Goal: Task Accomplishment & Management: Complete application form

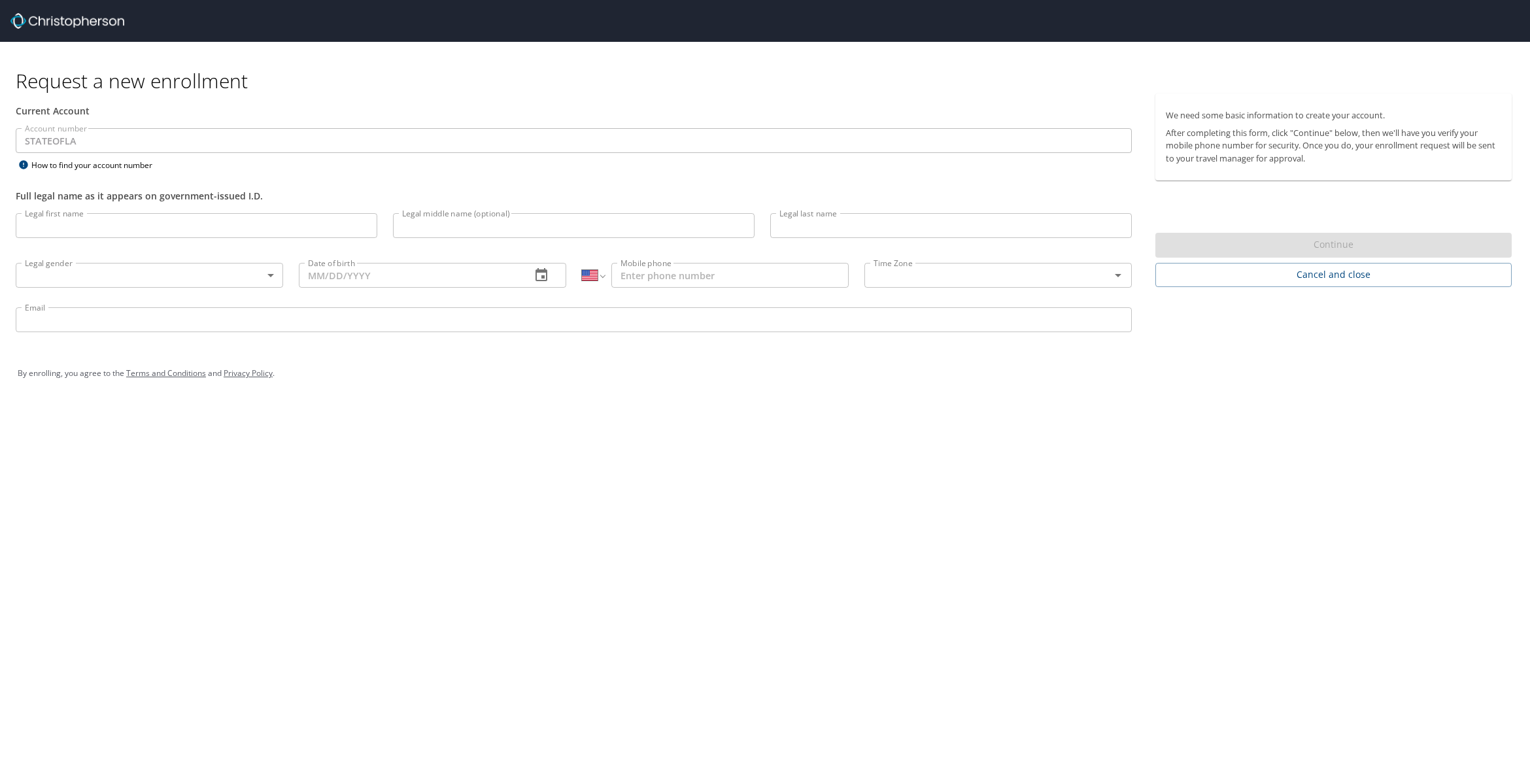
select select "US"
click at [88, 222] on input "Legal first name" at bounding box center [196, 225] width 362 height 25
type input "[PERSON_NAME]"
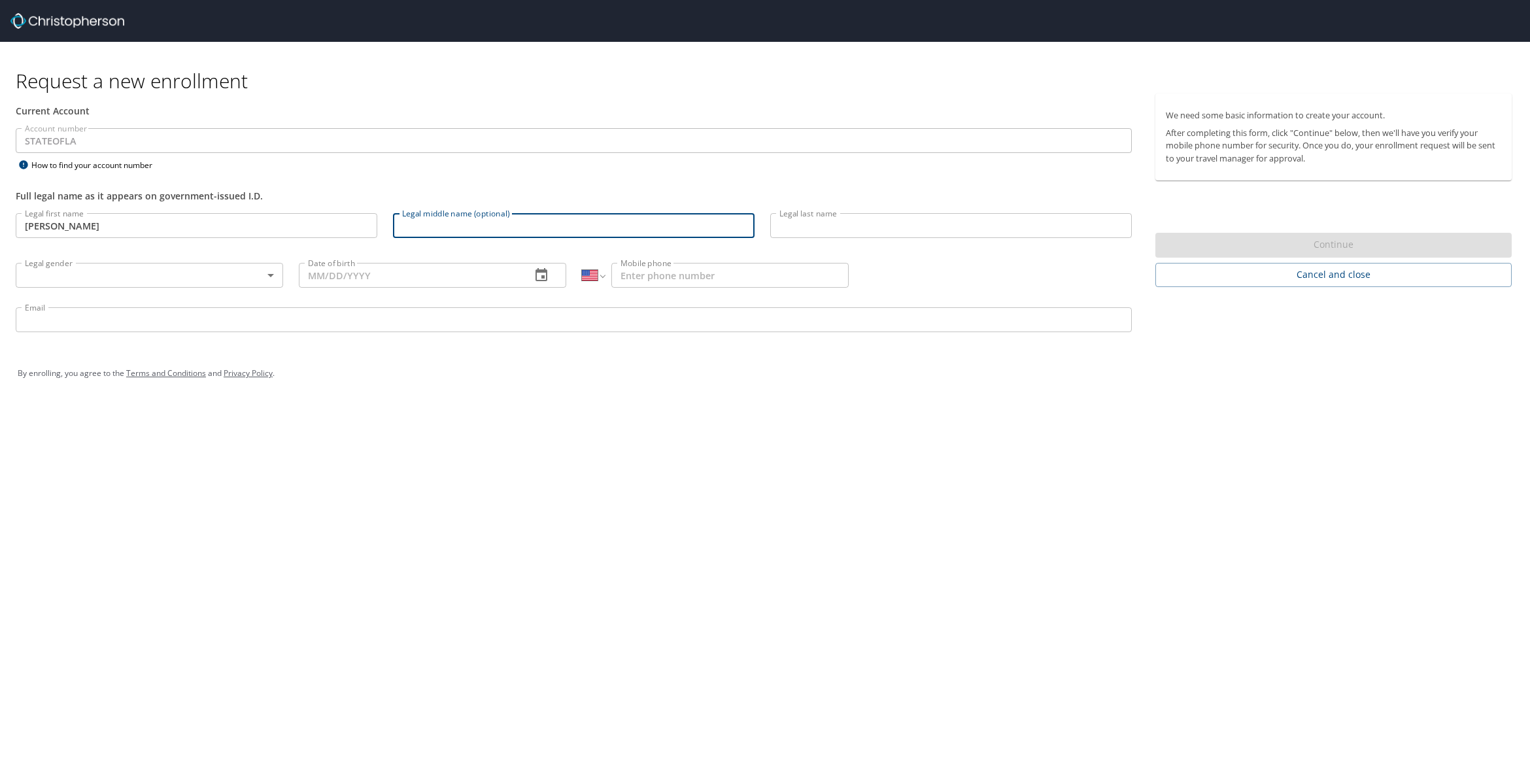
click at [449, 223] on input "Legal middle name (optional)" at bounding box center [574, 225] width 362 height 25
type input "Don"
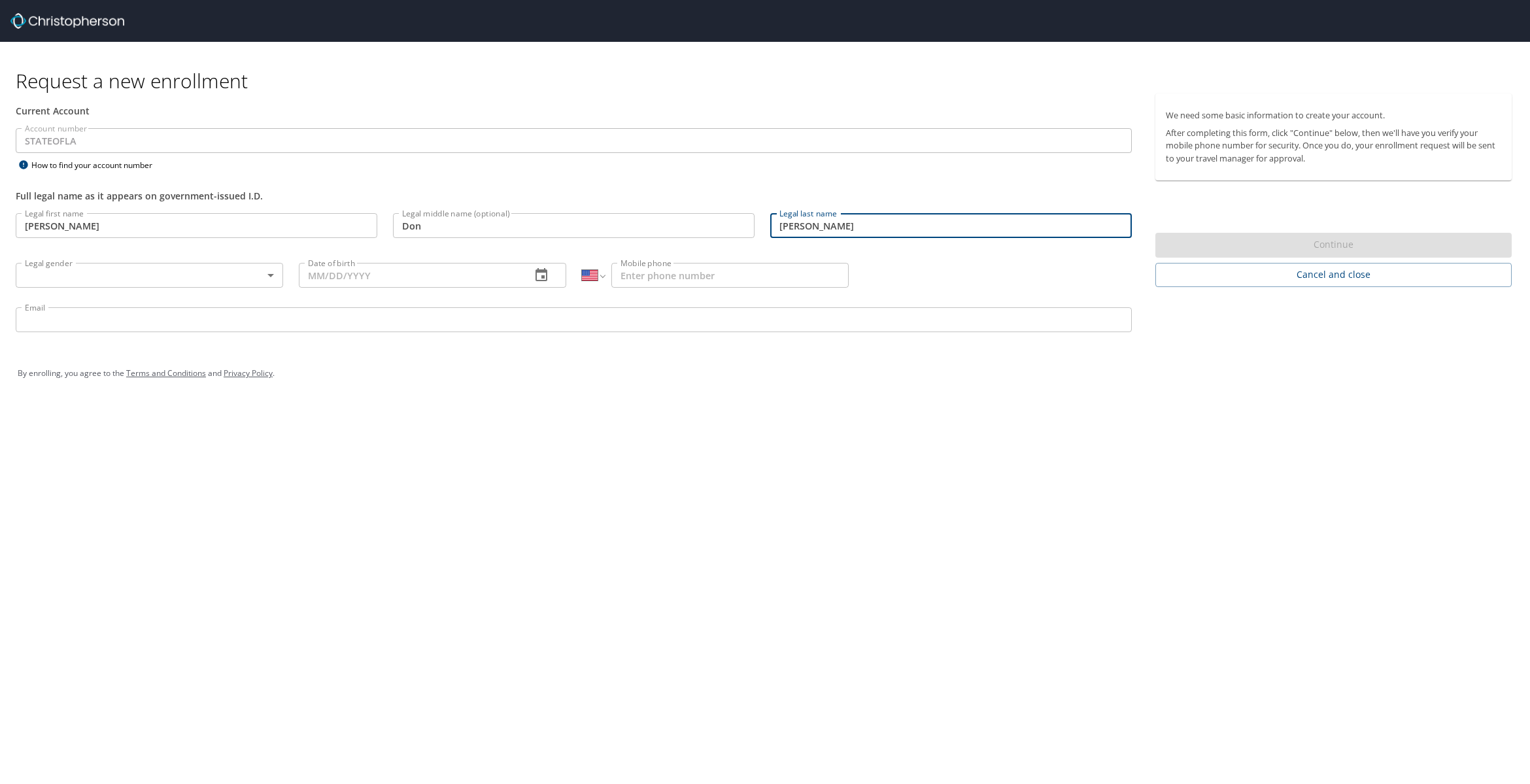
type input "[PERSON_NAME]"
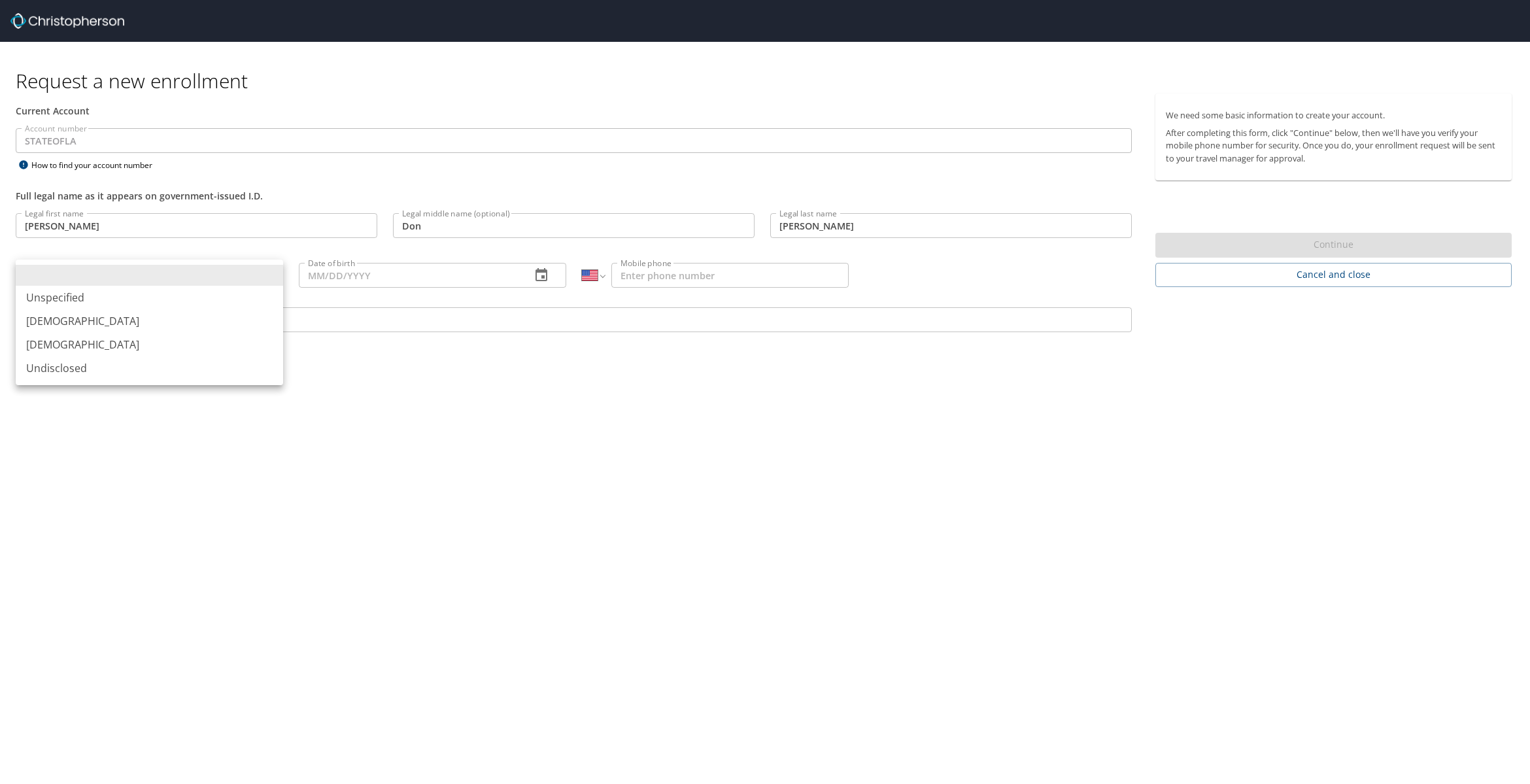
click at [85, 274] on body "Request a new enrollment Current Account Account number STATEOFLA Account numbe…" at bounding box center [765, 392] width 1530 height 784
click at [48, 323] on li "[DEMOGRAPHIC_DATA]" at bounding box center [149, 321] width 267 height 24
type input "[DEMOGRAPHIC_DATA]"
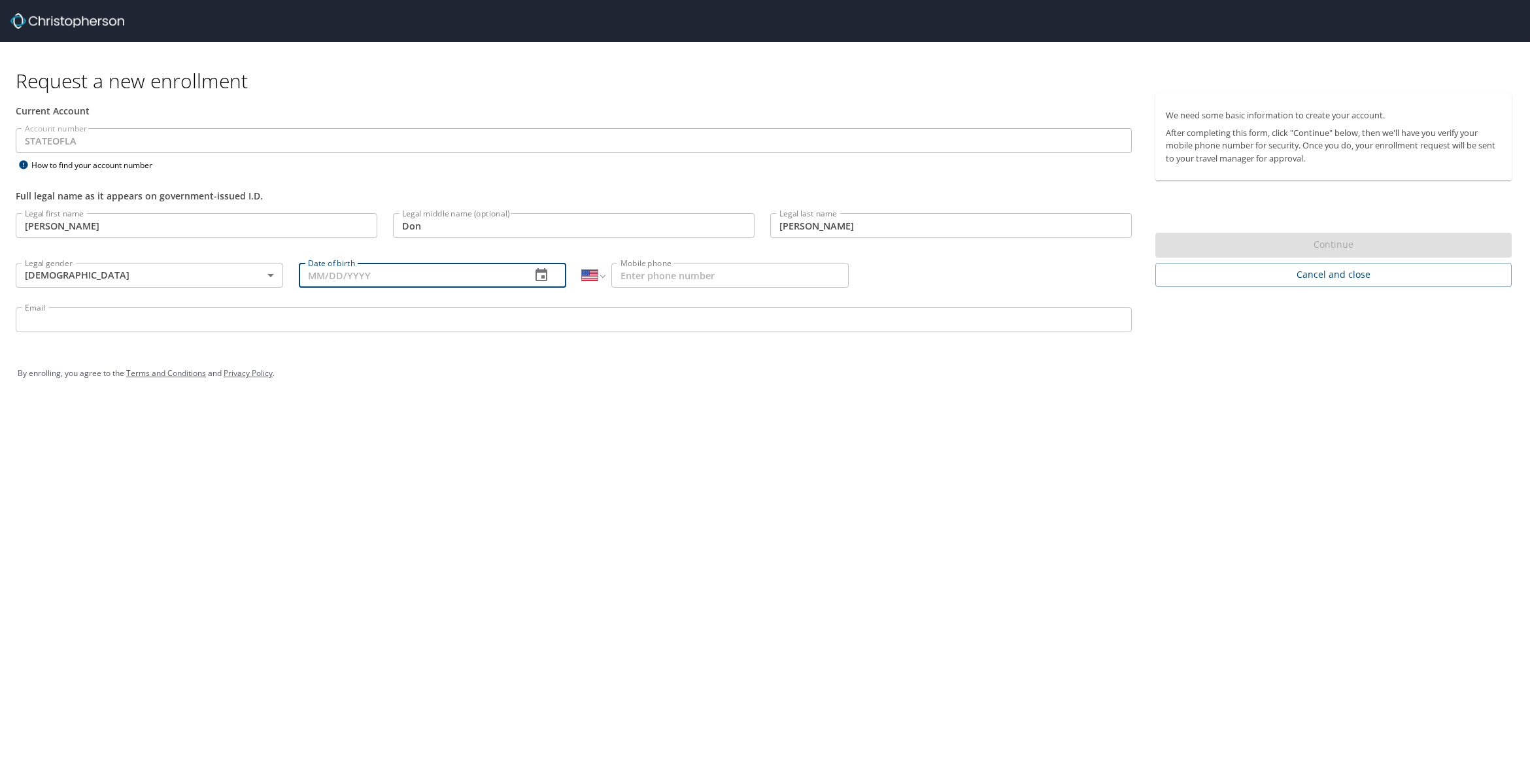
click at [335, 275] on input "Date of birth" at bounding box center [410, 275] width 222 height 25
type input "[DATE]"
click at [627, 275] on input "Mobile phone" at bounding box center [730, 275] width 238 height 25
type input "[PHONE_NUMBER]"
drag, startPoint x: 51, startPoint y: 308, endPoint x: 47, endPoint y: 315, distance: 8.1
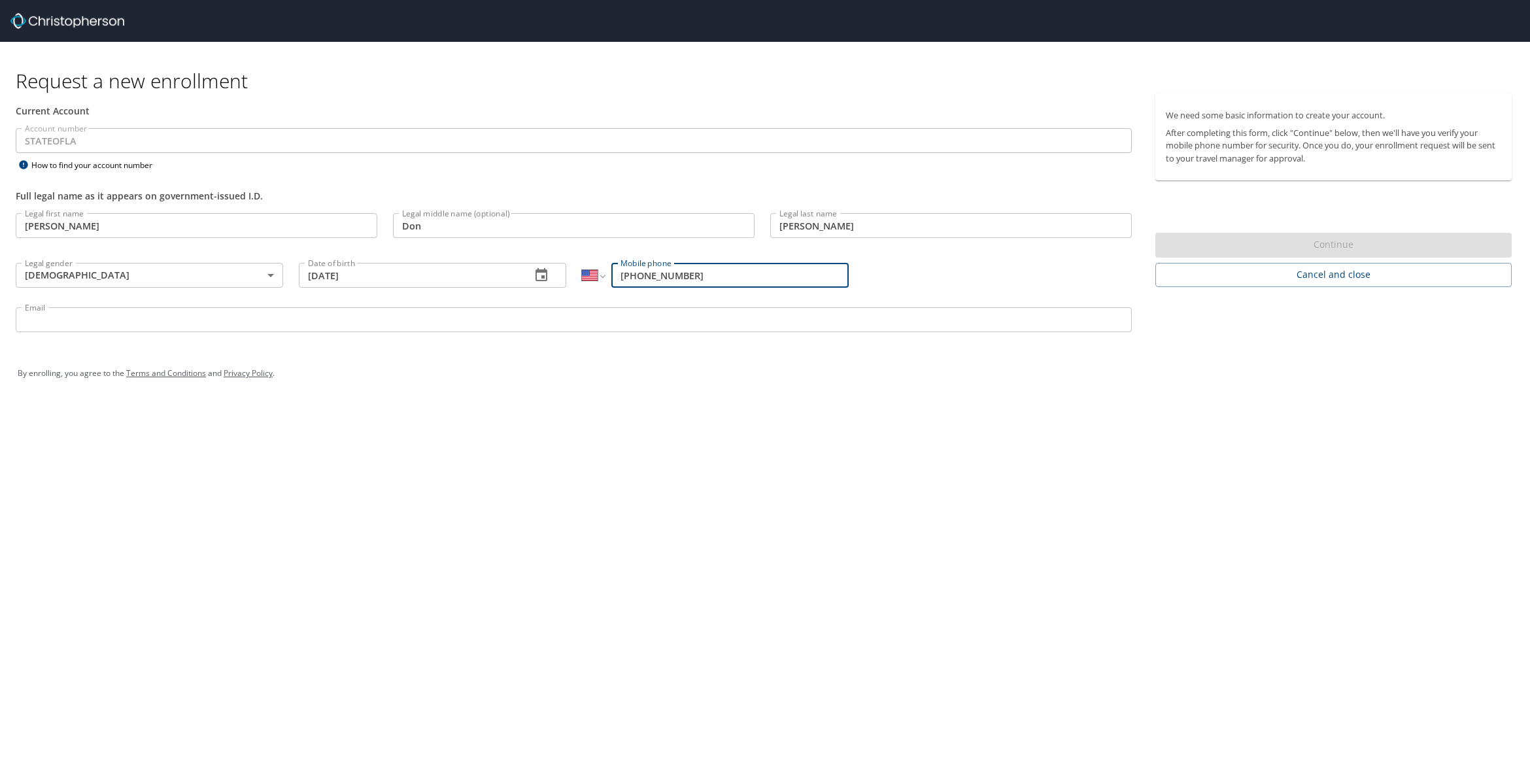
click at [50, 309] on input "Email" at bounding box center [573, 320] width 1116 height 25
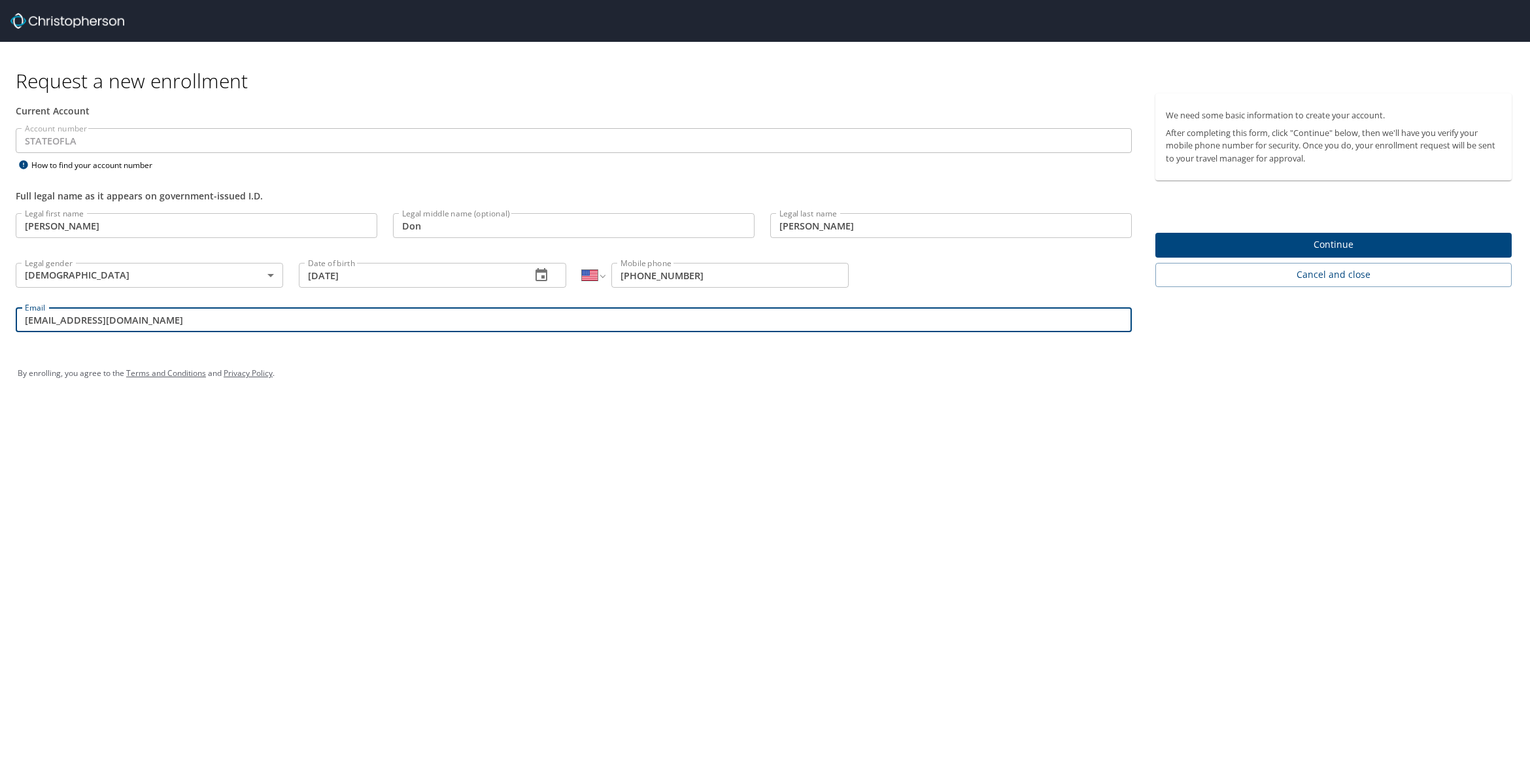
type input "[EMAIL_ADDRESS][DOMAIN_NAME]"
click at [1319, 244] on span "Continue" at bounding box center [1333, 244] width 335 height 16
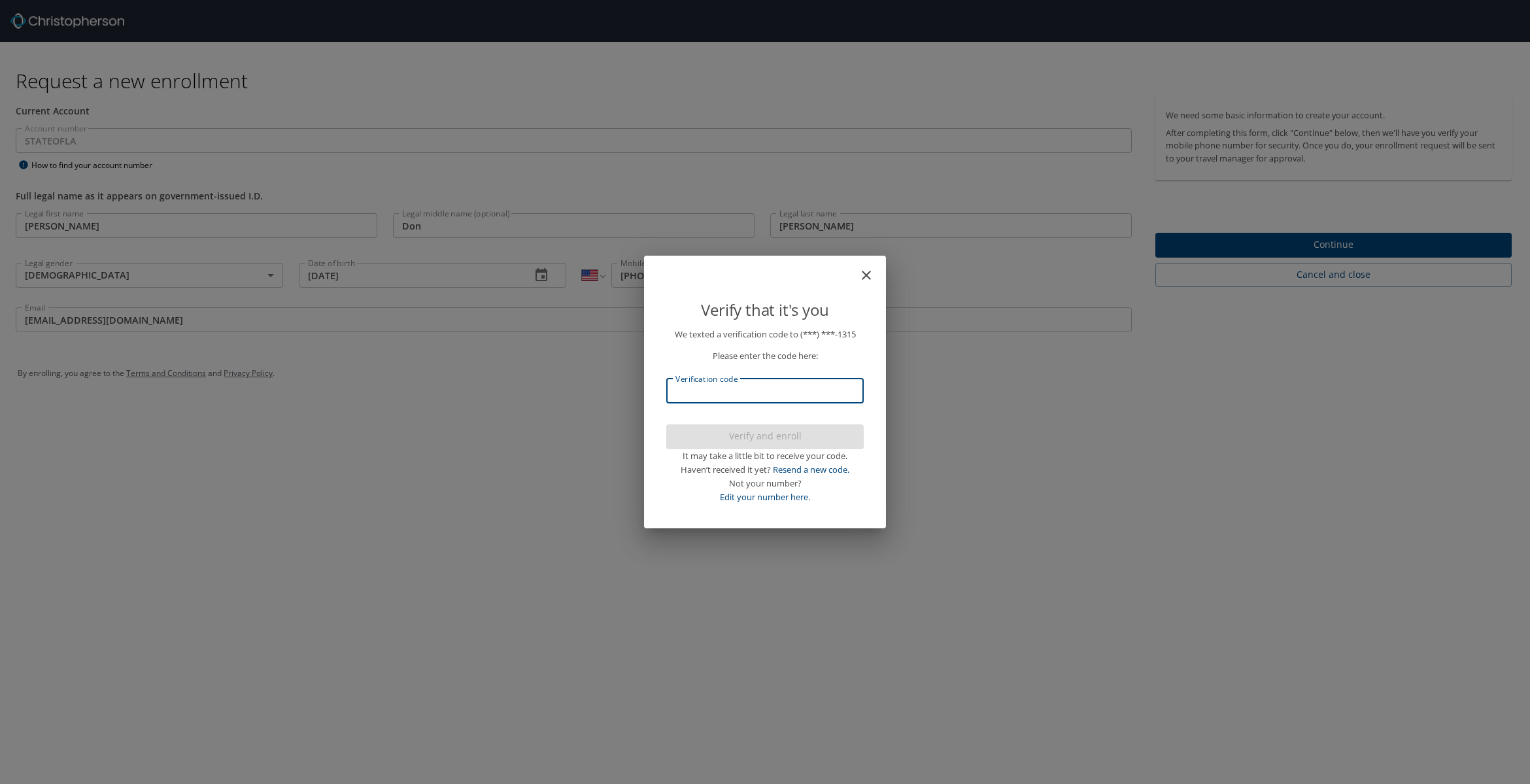
click at [688, 387] on input "Verification code" at bounding box center [765, 391] width 198 height 25
type input "125171"
click at [779, 436] on span "Verify and enroll" at bounding box center [765, 435] width 177 height 16
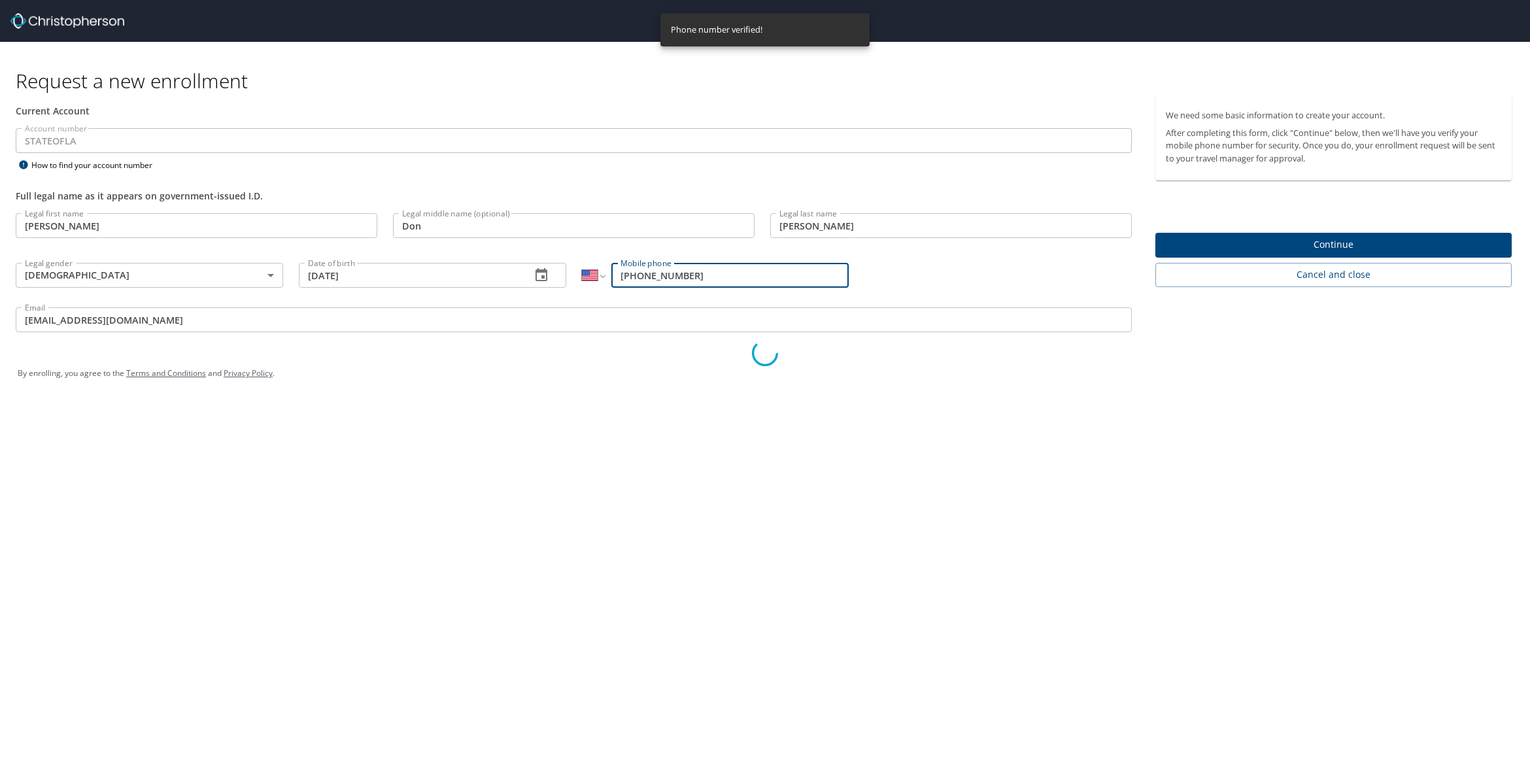
click at [1325, 244] on div "Verify that it's you We texted a verification code to (***) ***- 1315 Please en…" at bounding box center [765, 392] width 1530 height 784
click at [1289, 249] on div "Verify that it's you We texted a verification code to (***) ***- 1315 Please en…" at bounding box center [765, 392] width 1530 height 784
click at [1289, 248] on div "Verify that it's you We texted a verification code to (***) ***- 1315 Please en…" at bounding box center [765, 392] width 1530 height 784
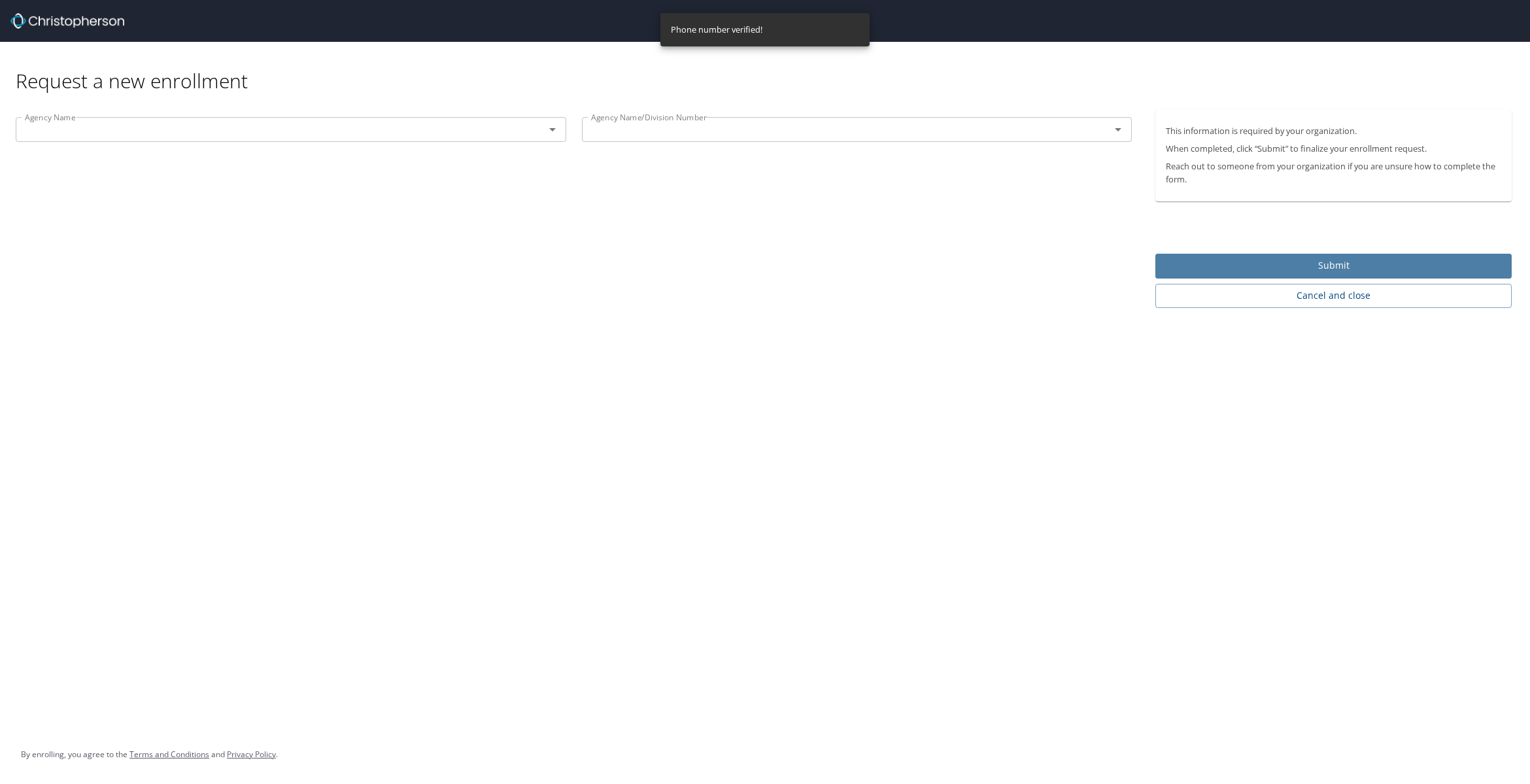
click at [1243, 261] on span "Submit" at bounding box center [1333, 265] width 335 height 16
